Goal: Information Seeking & Learning: Learn about a topic

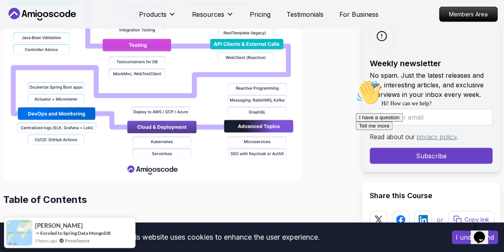
scroll to position [962, 0]
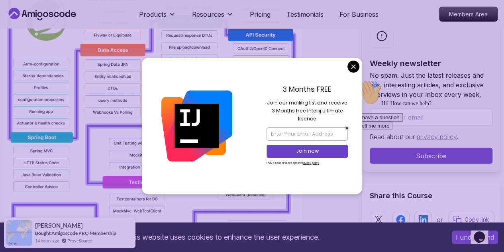
scroll to position [772, 0]
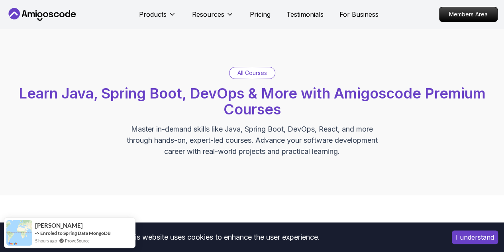
click at [264, 74] on p "All Courses" at bounding box center [253, 73] width 30 height 8
click at [256, 74] on p "All Courses" at bounding box center [253, 73] width 30 height 8
click at [254, 71] on p "All Courses" at bounding box center [253, 73] width 30 height 8
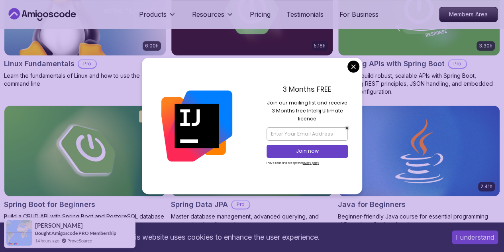
scroll to position [318, 0]
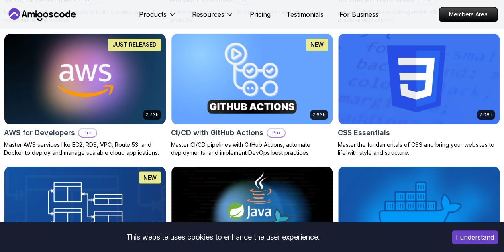
scroll to position [742, 0]
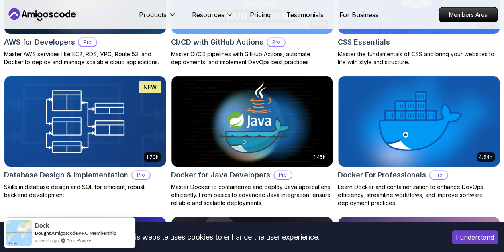
click at [150, 171] on p "Pro" at bounding box center [141, 175] width 18 height 8
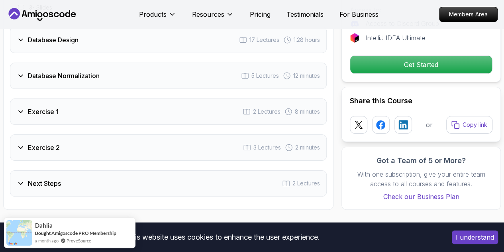
scroll to position [1521, 0]
